Goal: Task Accomplishment & Management: Manage account settings

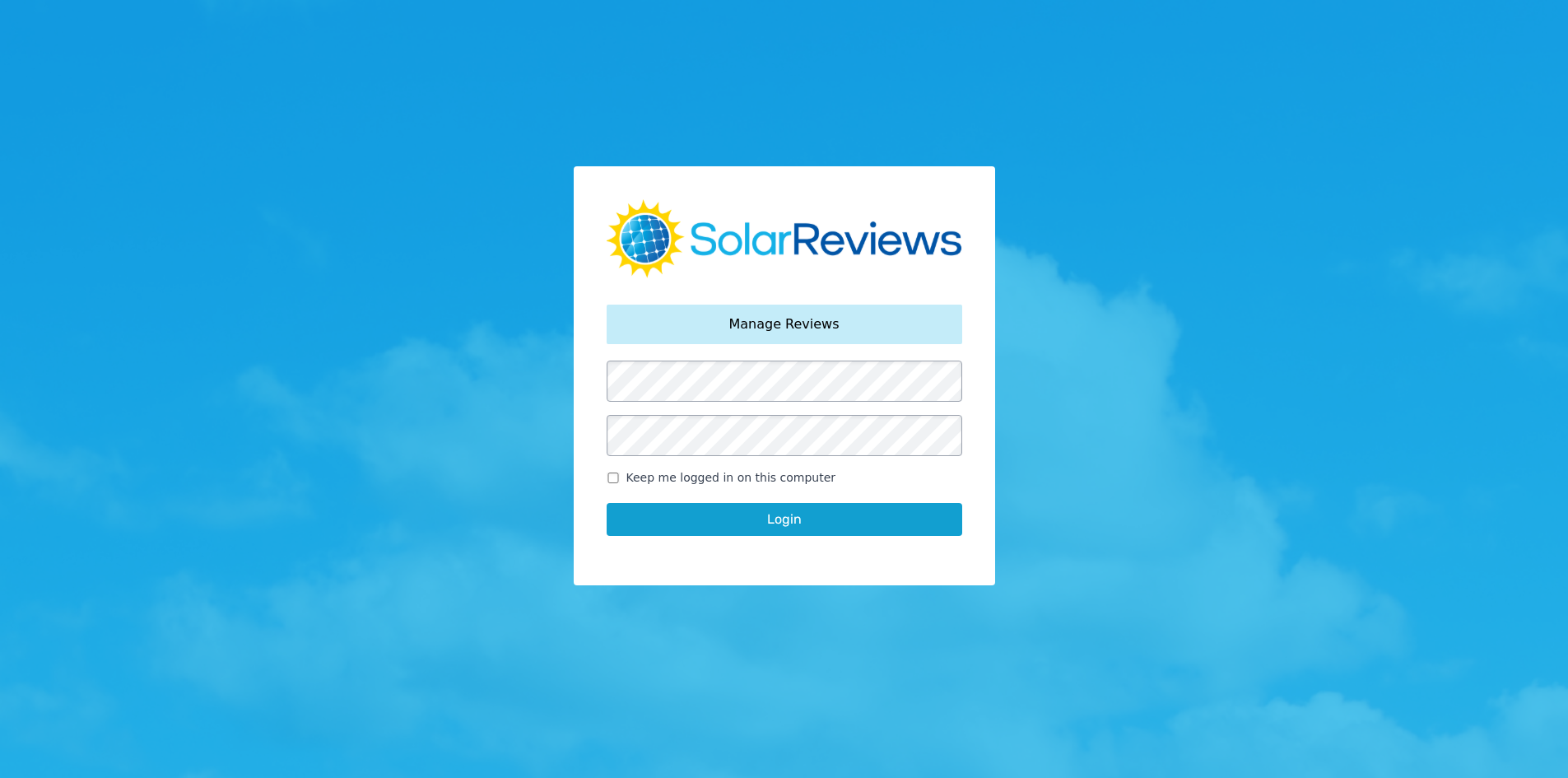
click at [602, 477] on div "Your password has been reset. Manage Reviews Keep me logged in on this computer…" at bounding box center [784, 375] width 422 height 419
click at [619, 479] on input "Keep me logged in on this computer" at bounding box center [613, 478] width 13 height 11
checkbox input "true"
click at [664, 517] on button "Login" at bounding box center [784, 519] width 356 height 33
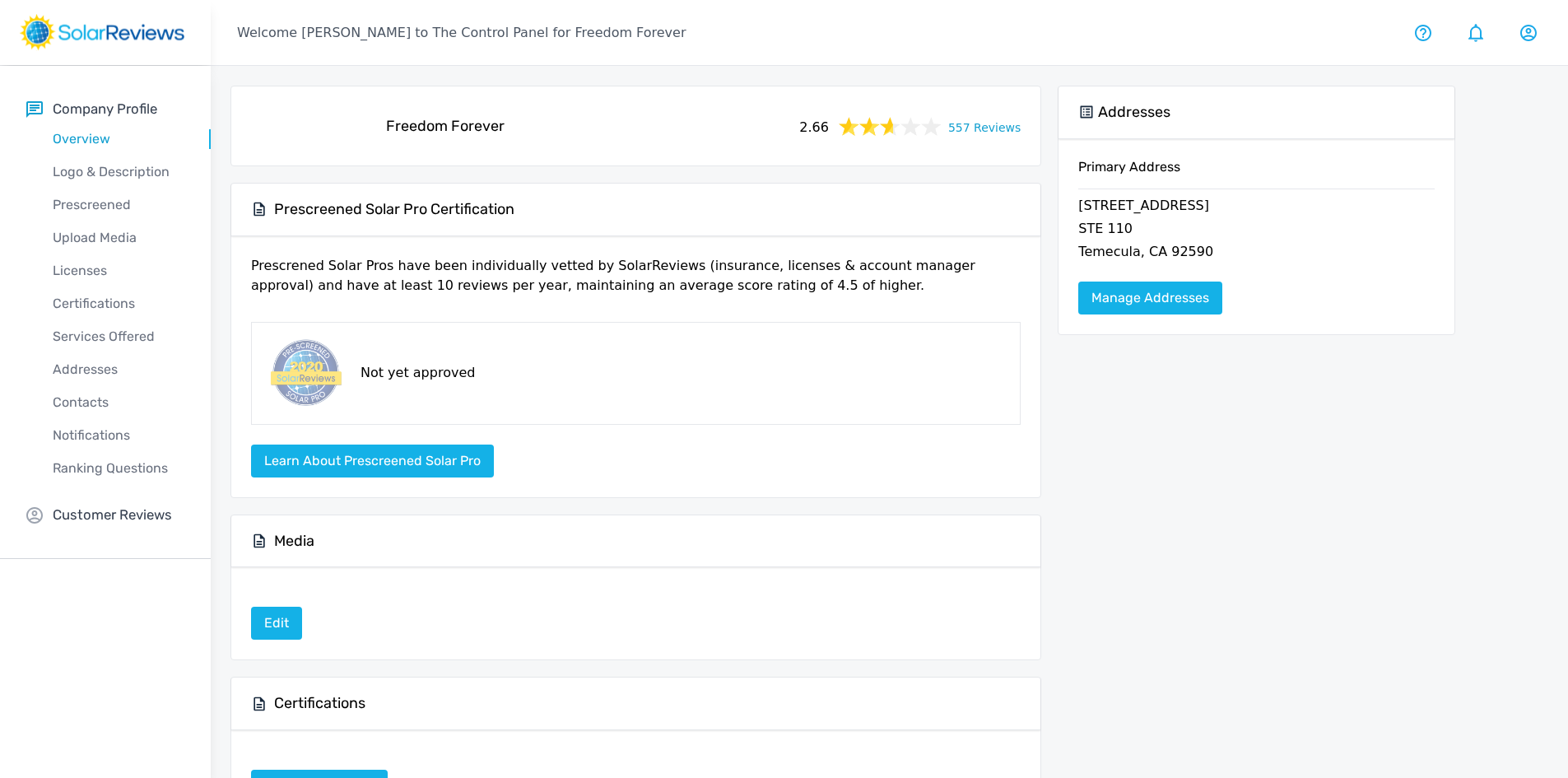
click at [995, 123] on link "557 Reviews" at bounding box center [984, 126] width 72 height 21
